Goal: Understand process/instructions: Learn how to perform a task or action

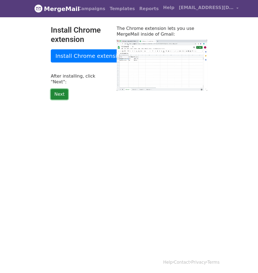
click at [57, 90] on link "Next" at bounding box center [59, 94] width 17 height 10
type input "35.95"
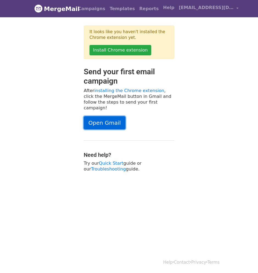
click at [107, 119] on link "Open Gmail" at bounding box center [105, 122] width 42 height 13
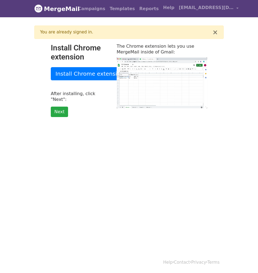
click at [104, 107] on p "Next" at bounding box center [80, 112] width 58 height 10
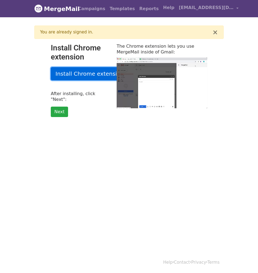
click at [89, 76] on link "Install Chrome extension" at bounding box center [90, 73] width 78 height 13
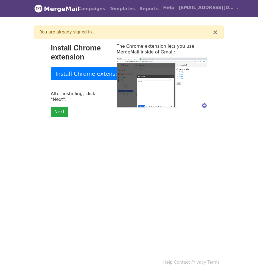
click at [86, 131] on body "MergeMail Campaigns Templates Reports Open Gmail Daily emails left: 50 Help ue9…" at bounding box center [129, 73] width 258 height 147
click at [59, 107] on link "Next" at bounding box center [59, 112] width 17 height 10
type input "19.67"
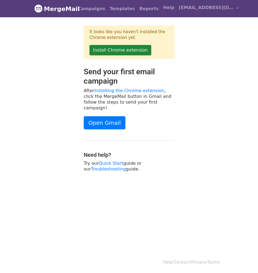
click at [197, 75] on div "Send your first email campaign After installing the Chrome extension , click th…" at bounding box center [129, 122] width 198 height 110
click at [117, 52] on link "Install Chrome extension" at bounding box center [120, 50] width 62 height 10
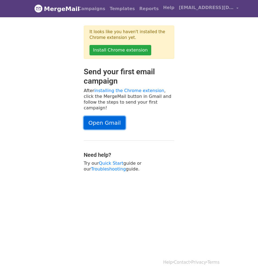
click at [106, 117] on link "Open Gmail" at bounding box center [105, 122] width 42 height 13
